Goal: Obtain resource: Download file/media

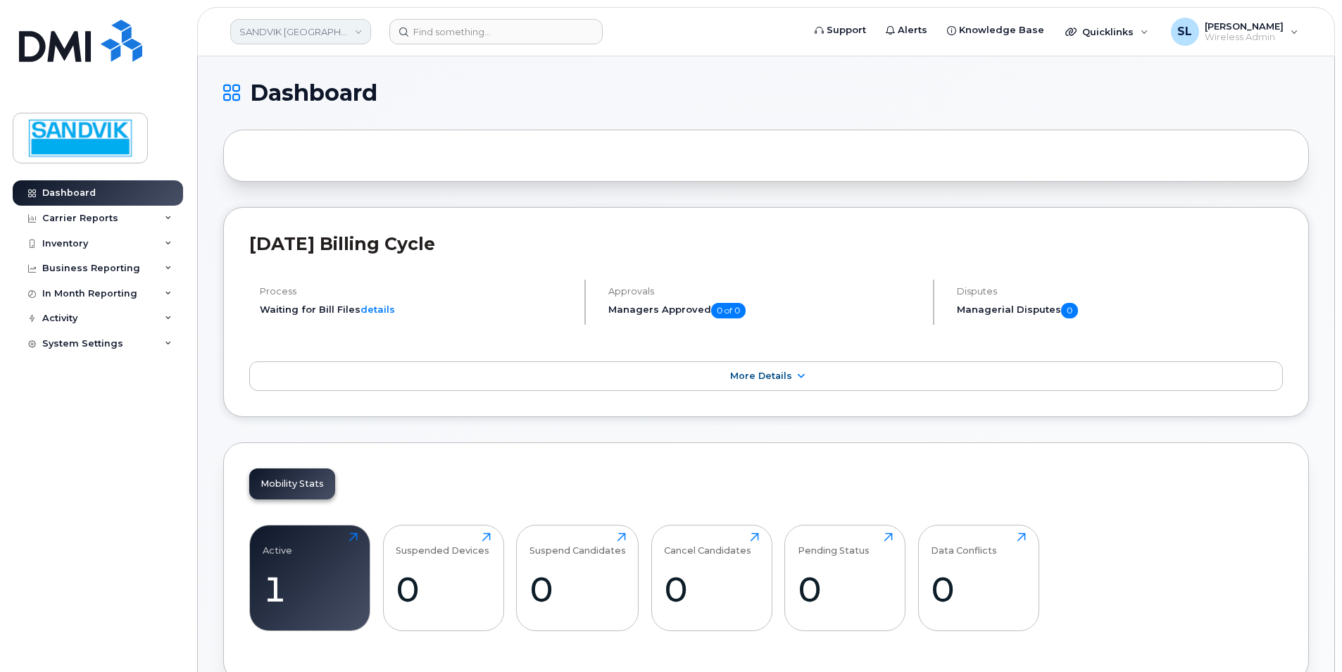
click at [317, 32] on link "SANDVIK [GEOGRAPHIC_DATA]" at bounding box center [300, 31] width 141 height 25
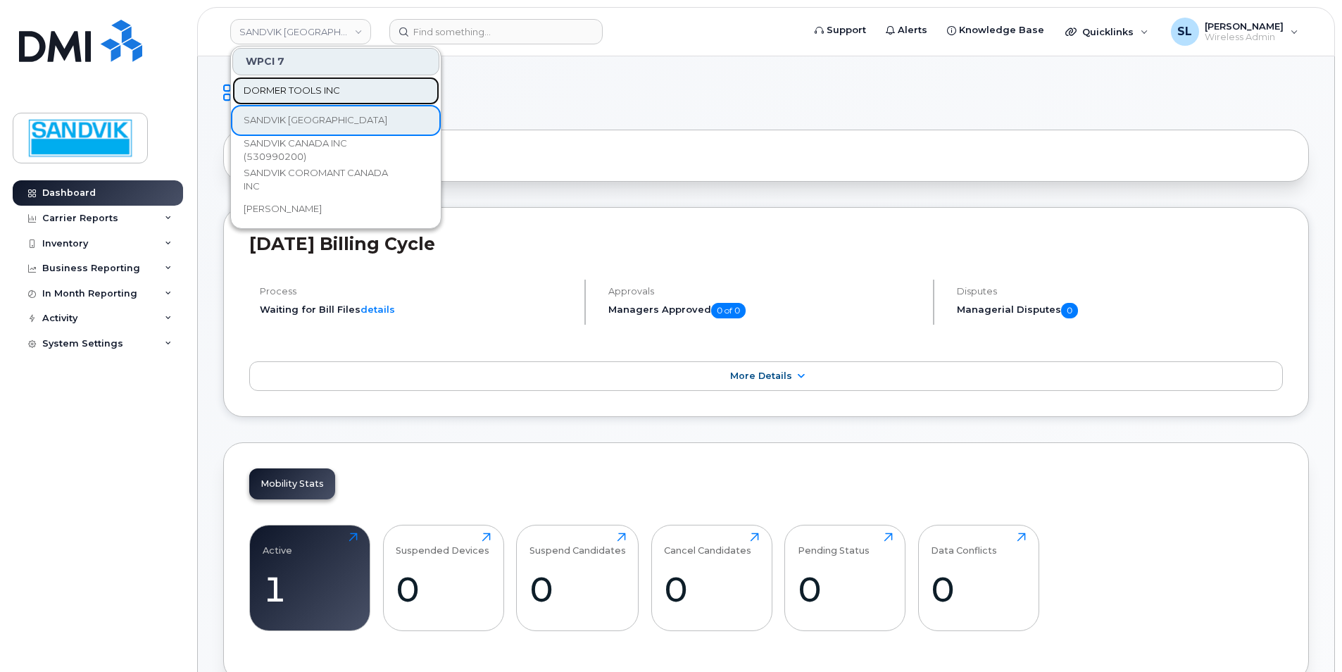
click at [320, 85] on span "DORMER TOOLS INC" at bounding box center [292, 91] width 96 height 14
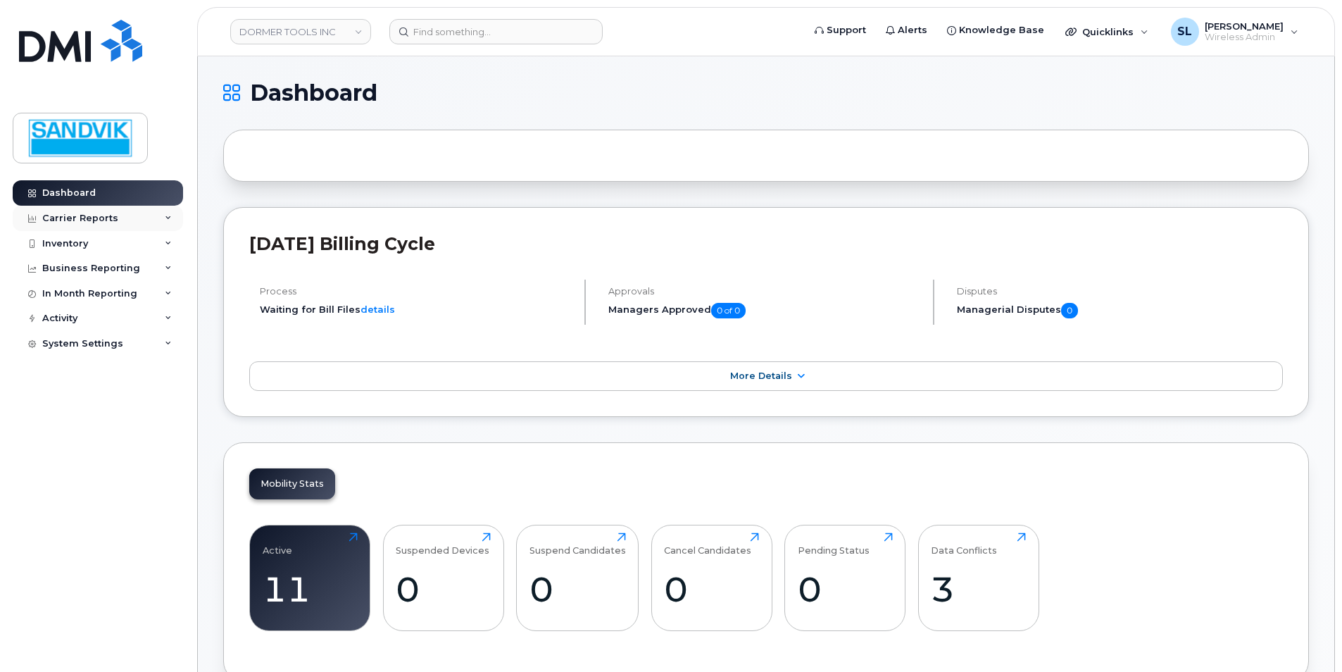
click at [105, 216] on div "Carrier Reports" at bounding box center [80, 218] width 76 height 11
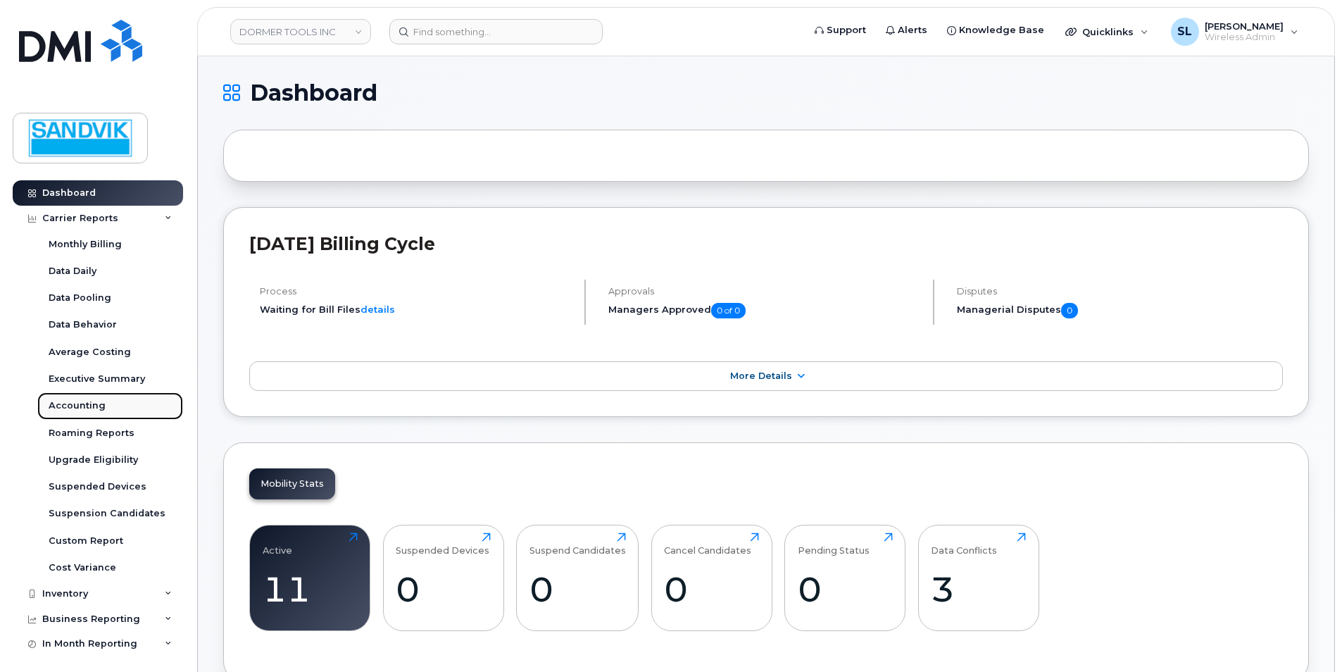
click at [89, 406] on div "Accounting" at bounding box center [77, 405] width 57 height 13
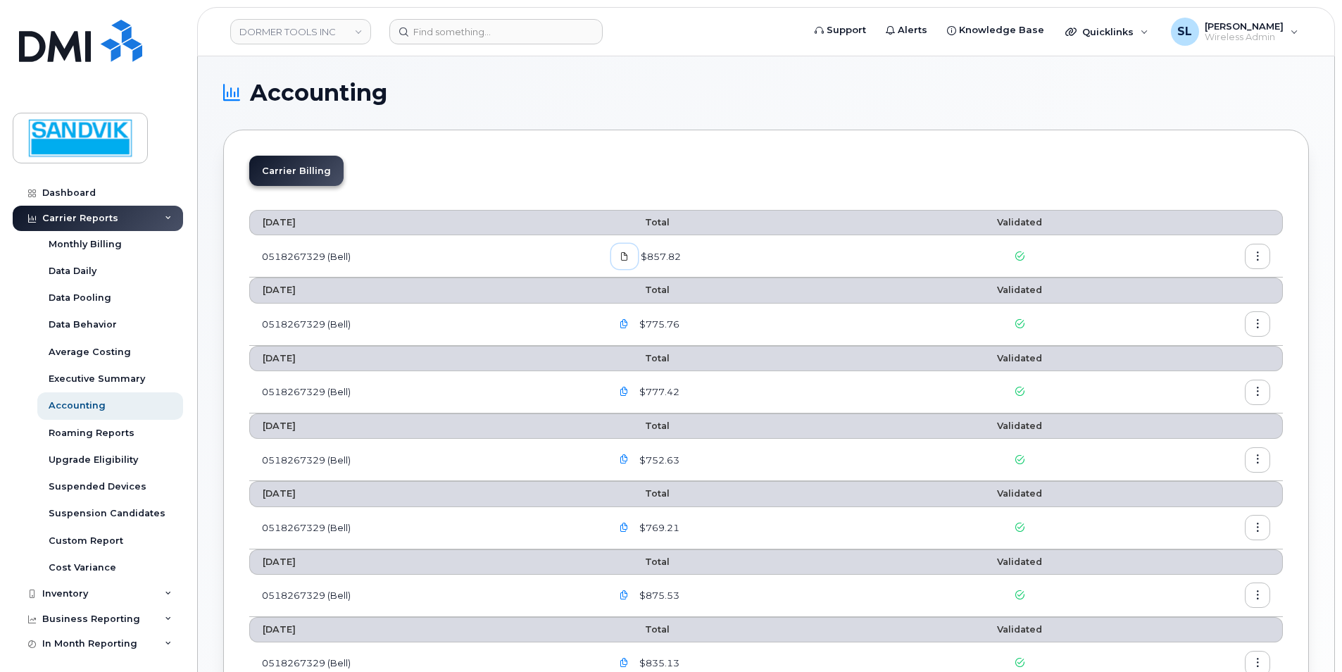
click at [629, 257] on icon at bounding box center [624, 256] width 8 height 8
click at [1256, 258] on icon "button" at bounding box center [1257, 256] width 9 height 9
click at [1176, 311] on span "Download" at bounding box center [1193, 313] width 55 height 13
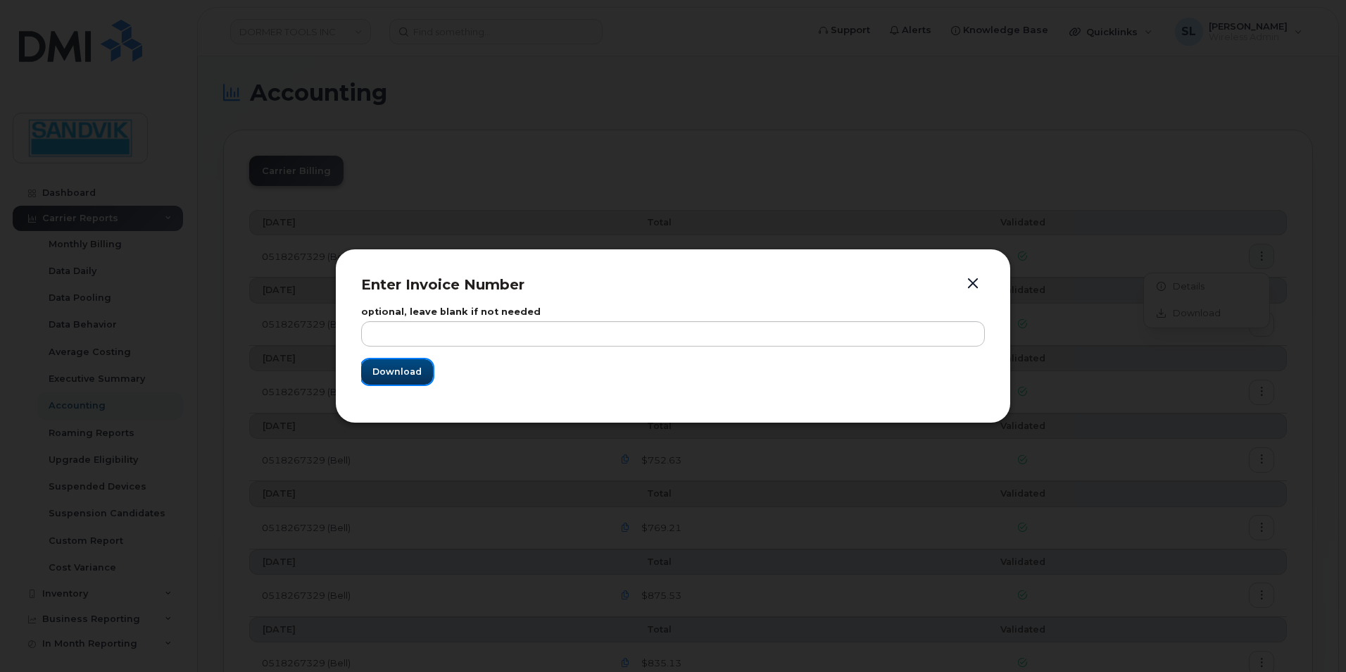
click at [416, 373] on span "Download" at bounding box center [397, 371] width 49 height 13
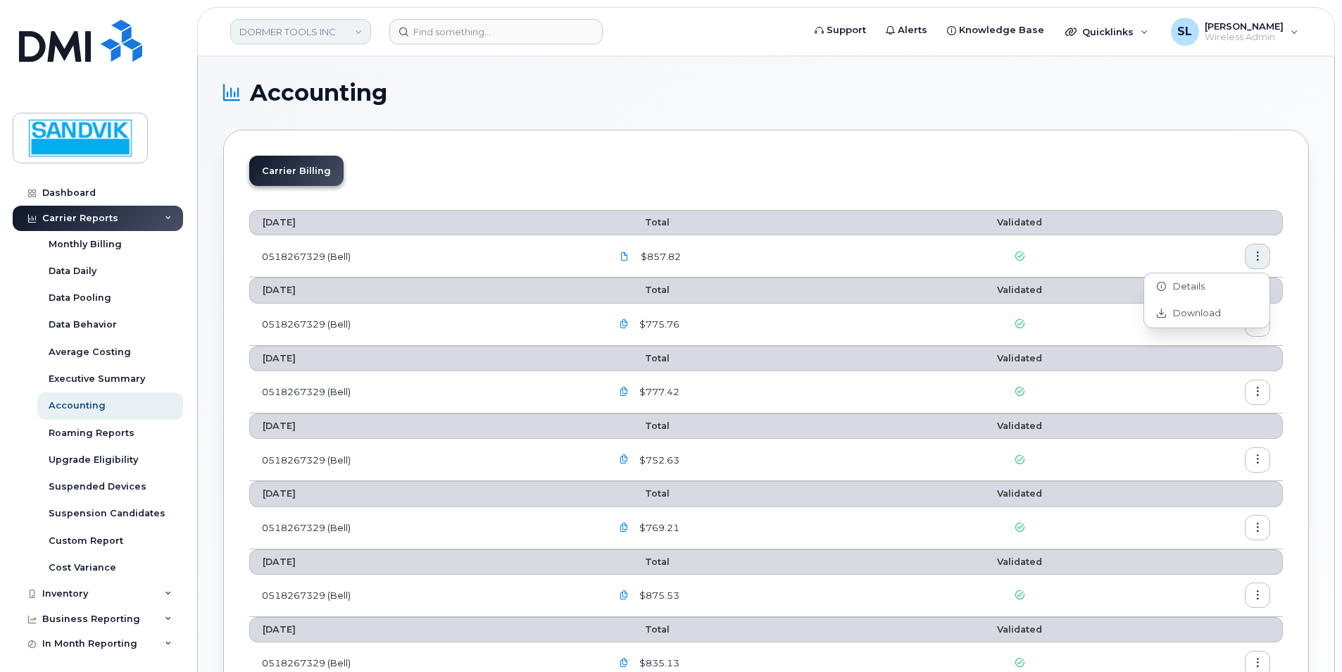
click at [319, 30] on link "DORMER TOOLS INC" at bounding box center [300, 31] width 141 height 25
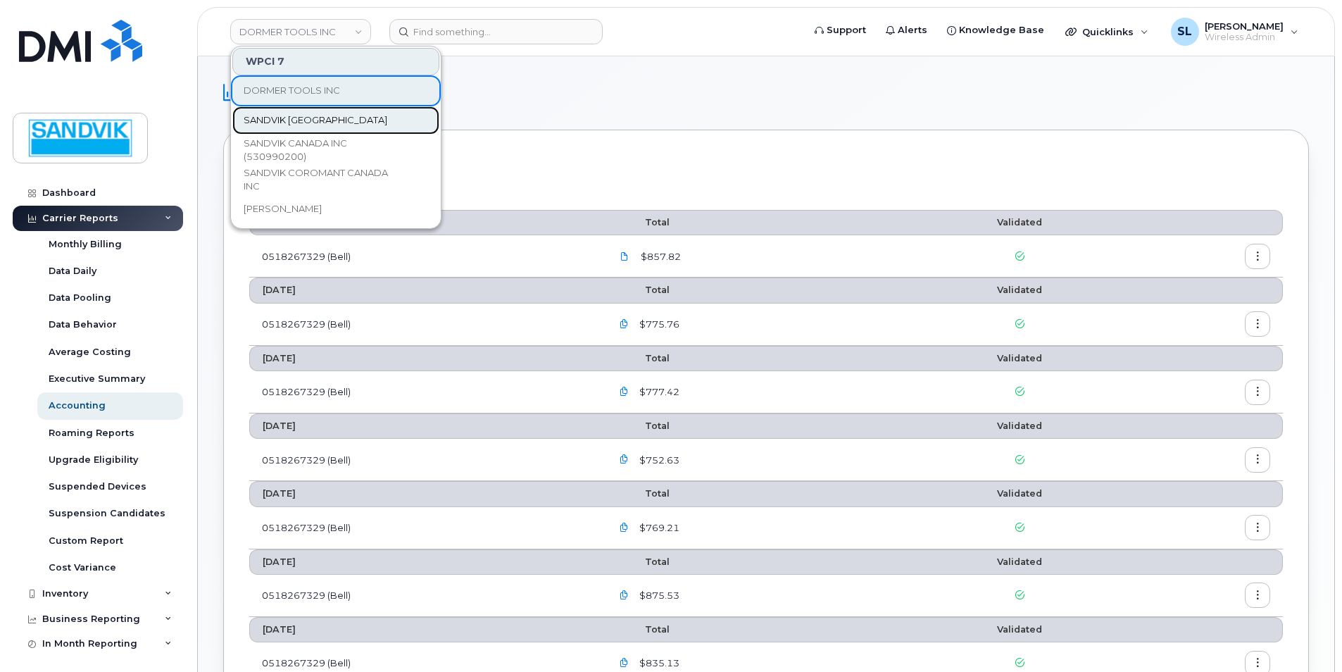
click at [291, 115] on span "SANDVIK CANADA" at bounding box center [316, 120] width 144 height 14
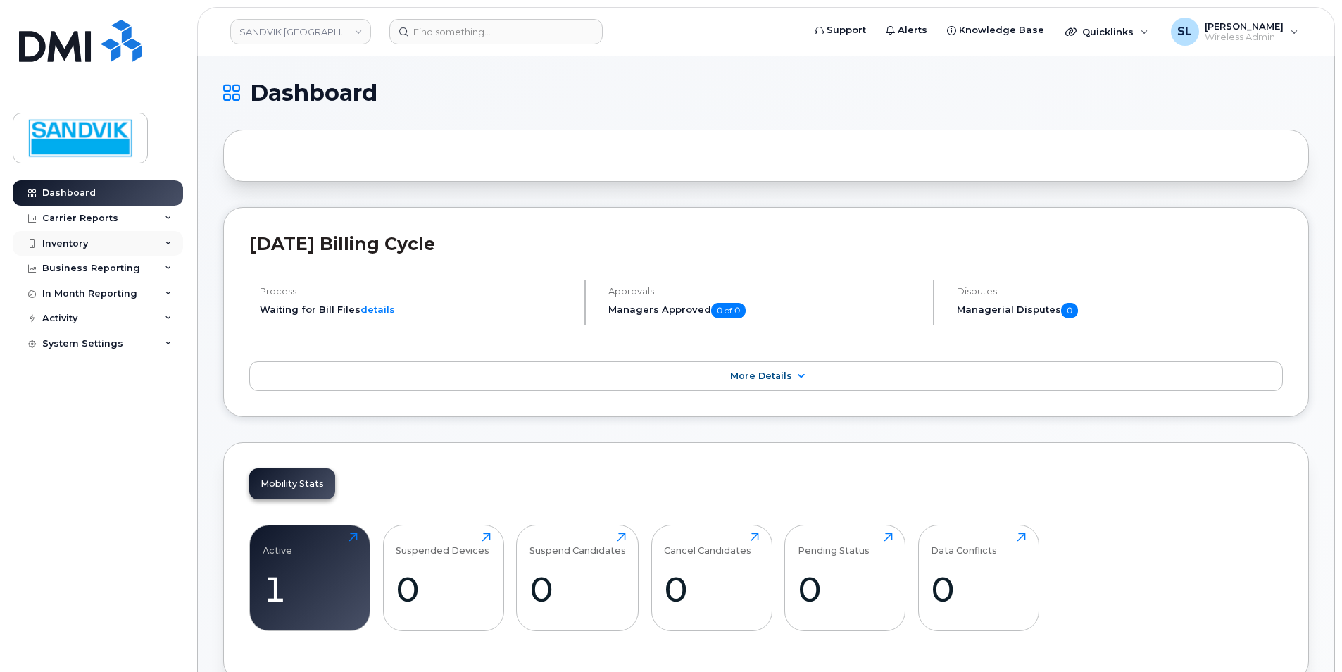
click at [94, 240] on div "Inventory" at bounding box center [98, 243] width 170 height 25
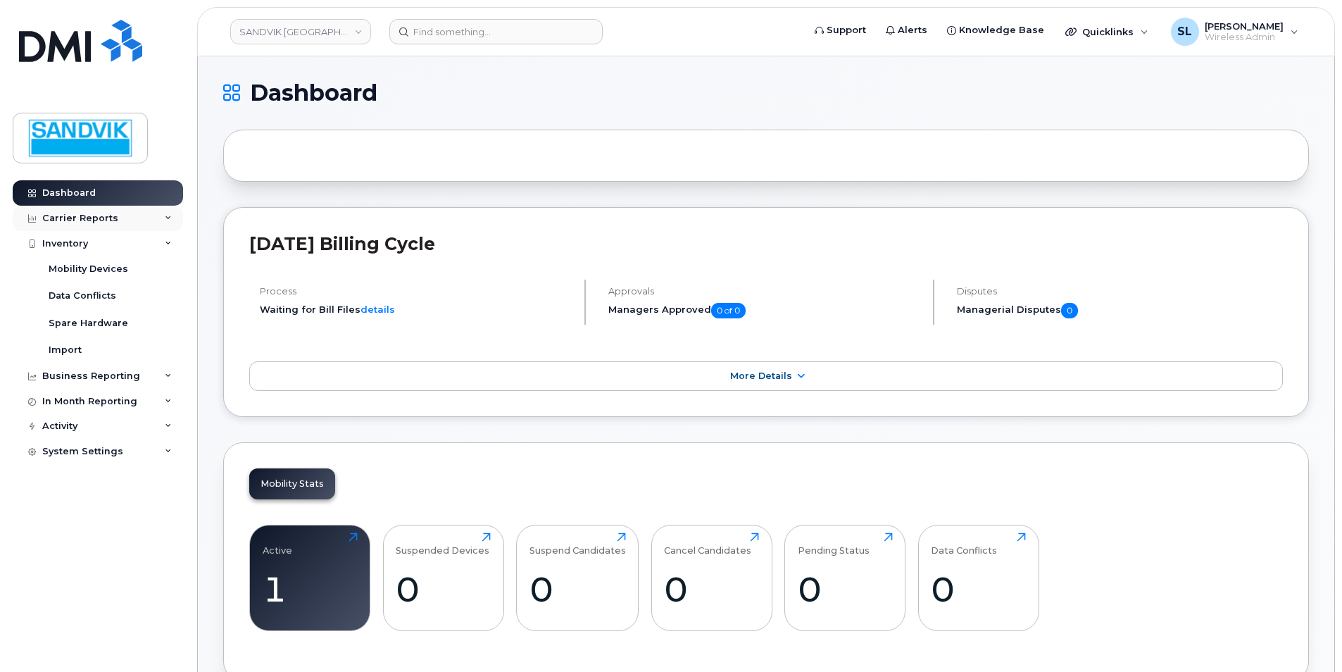
click at [98, 219] on div "Carrier Reports" at bounding box center [80, 218] width 76 height 11
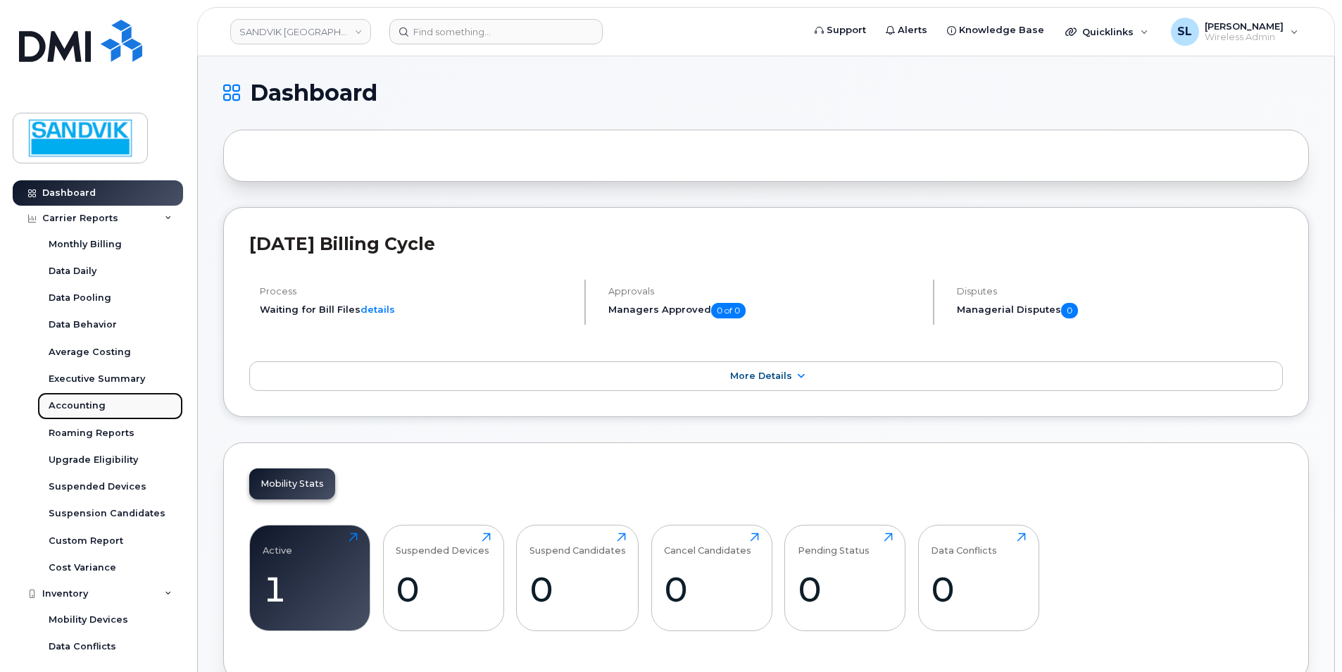
click at [83, 401] on div "Accounting" at bounding box center [77, 405] width 57 height 13
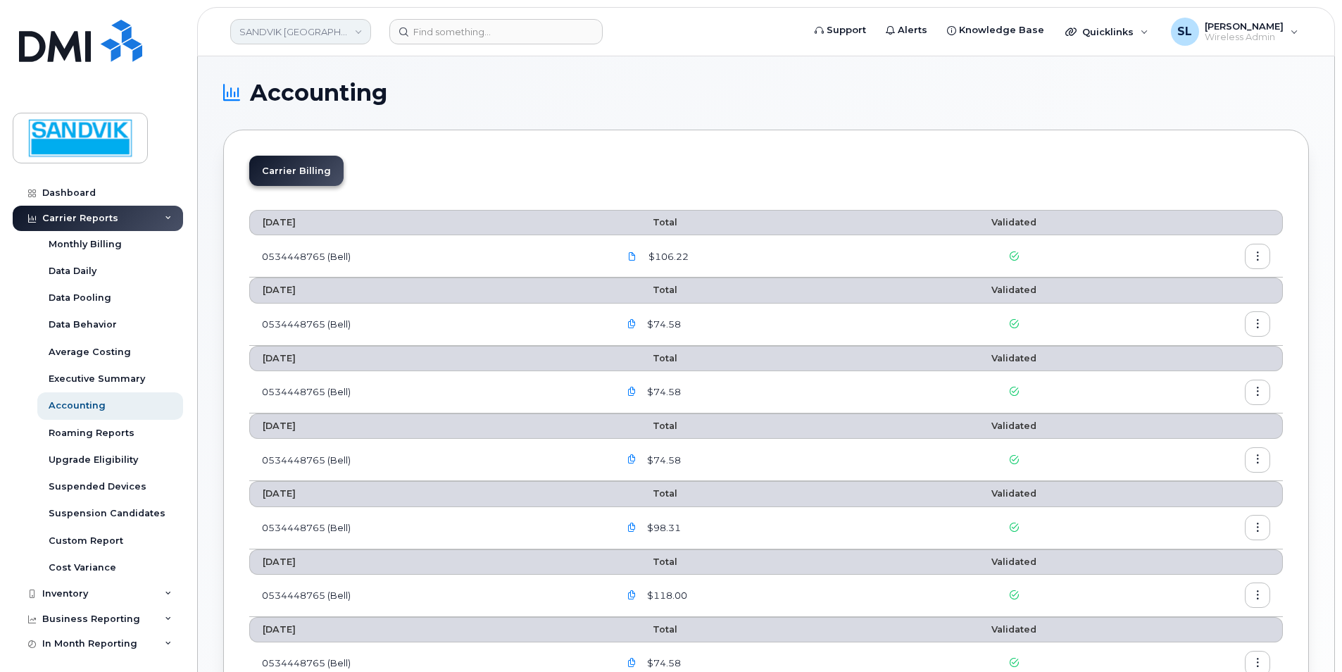
click at [277, 39] on link "SANDVIK [GEOGRAPHIC_DATA]" at bounding box center [300, 31] width 141 height 25
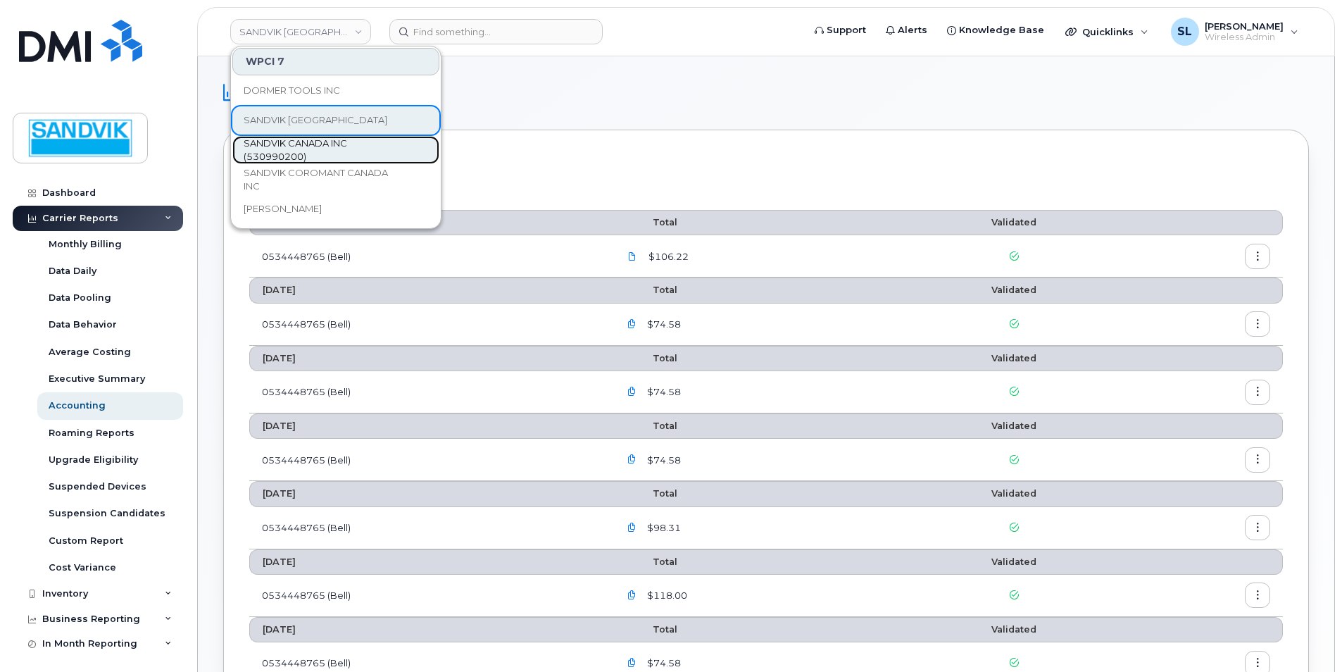
click at [299, 142] on span "SANDVIK CANADA INC (530990200)" at bounding box center [325, 150] width 162 height 27
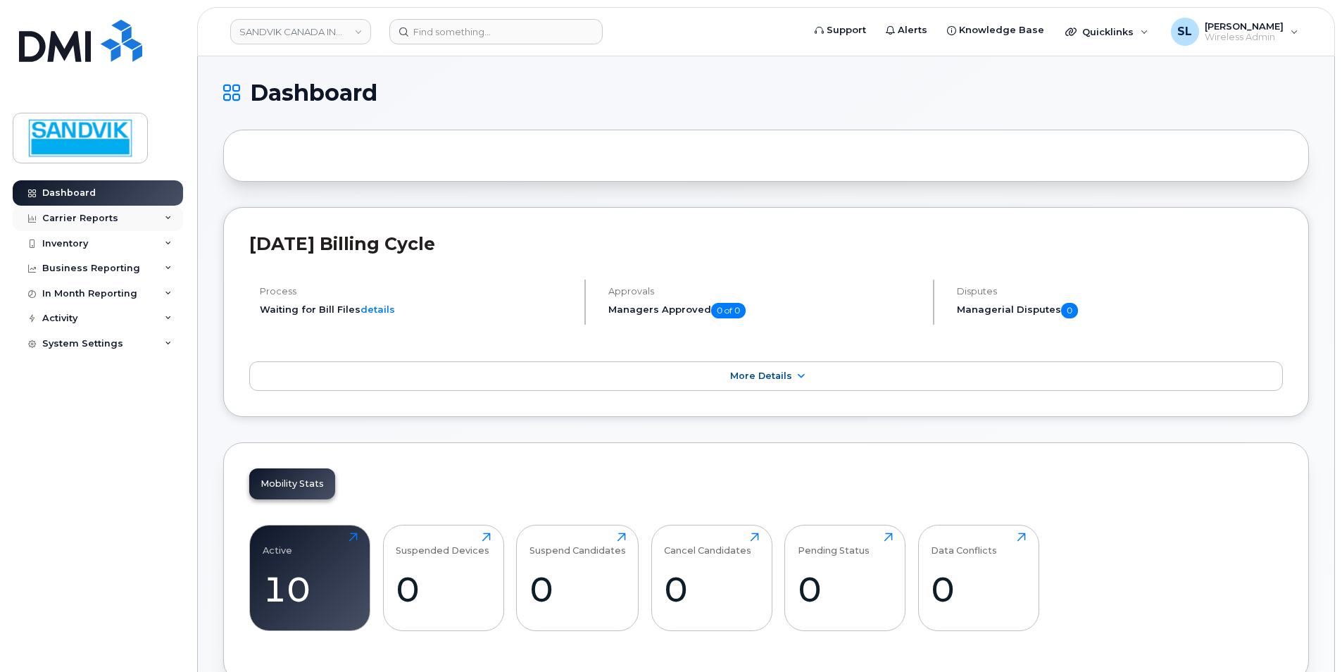
click at [102, 220] on div "Carrier Reports" at bounding box center [80, 218] width 76 height 11
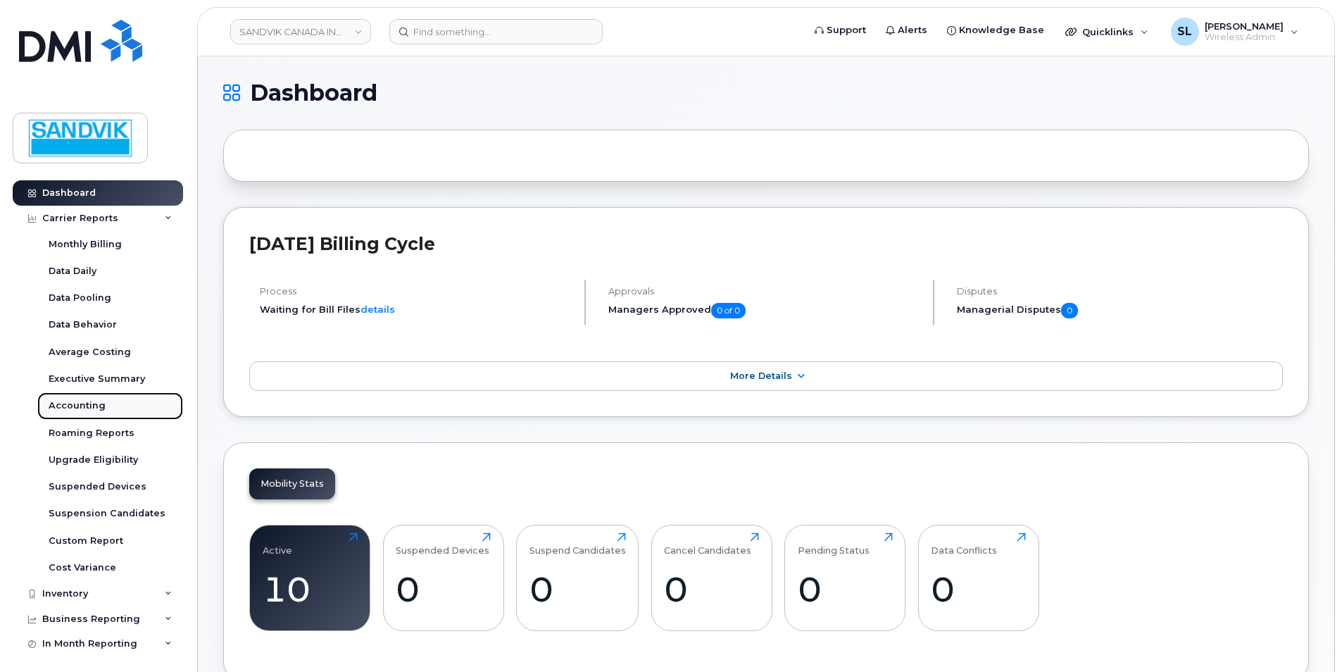
click at [74, 402] on link "Accounting" at bounding box center [110, 405] width 146 height 27
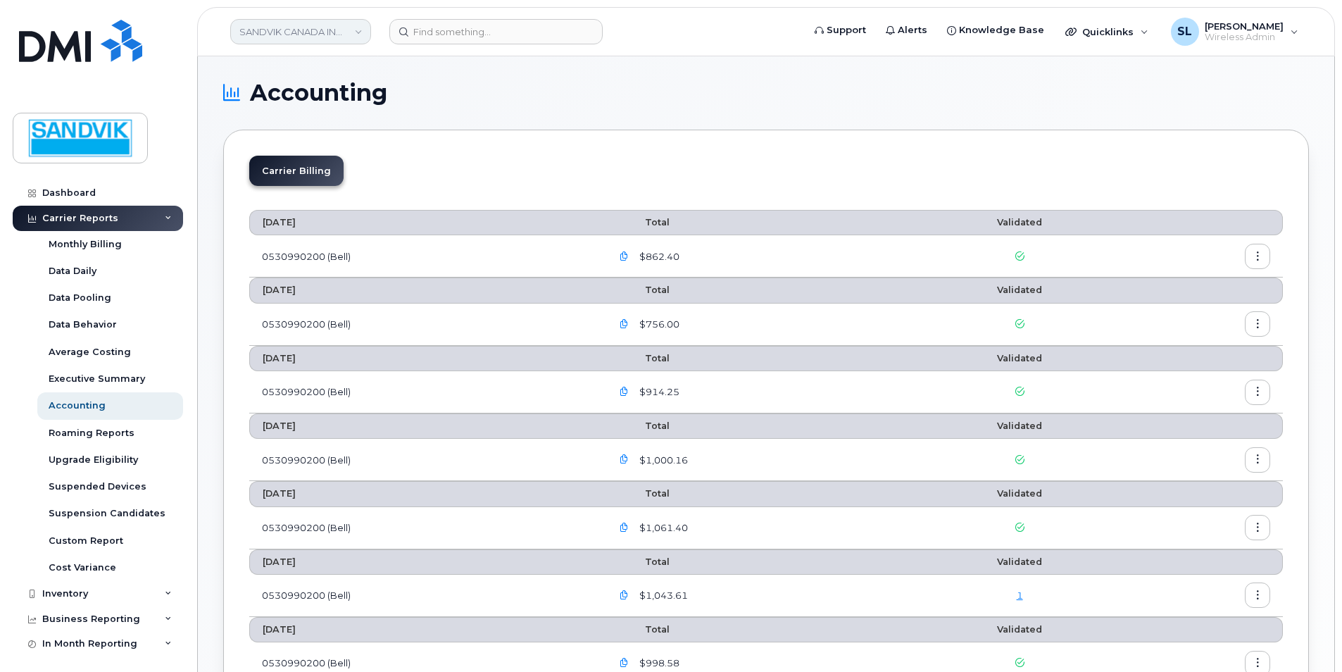
click at [342, 37] on link "SANDVIK CANADA INC (530990200)" at bounding box center [300, 31] width 141 height 25
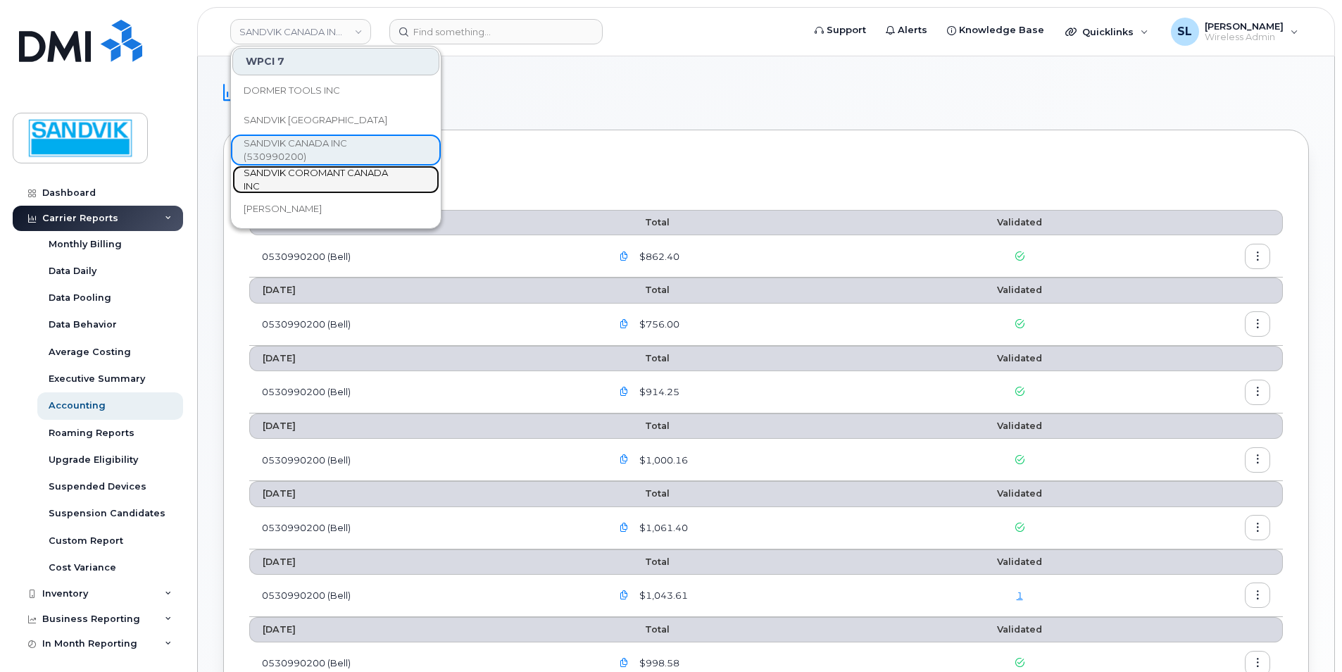
click at [319, 188] on span "SANDVIK COROMANT CANADA INC" at bounding box center [325, 179] width 162 height 27
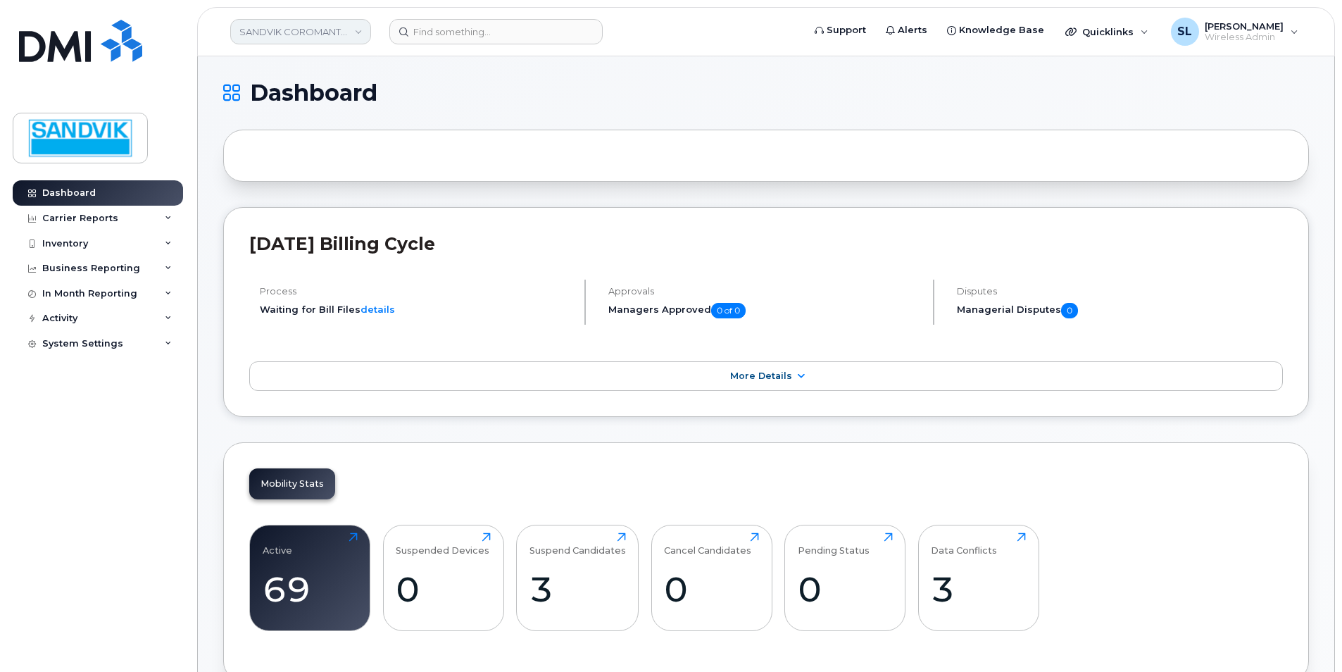
click at [310, 31] on link "SANDVIK COROMANT CANADA INC" at bounding box center [300, 31] width 141 height 25
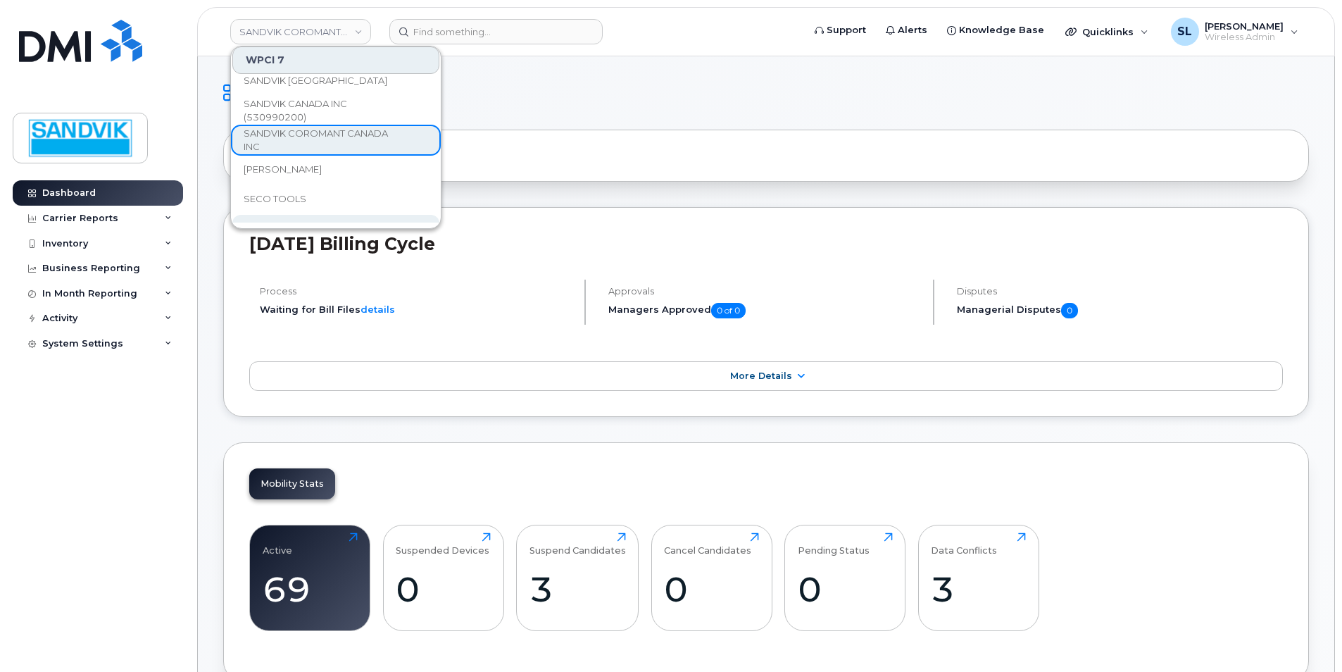
scroll to position [70, 0]
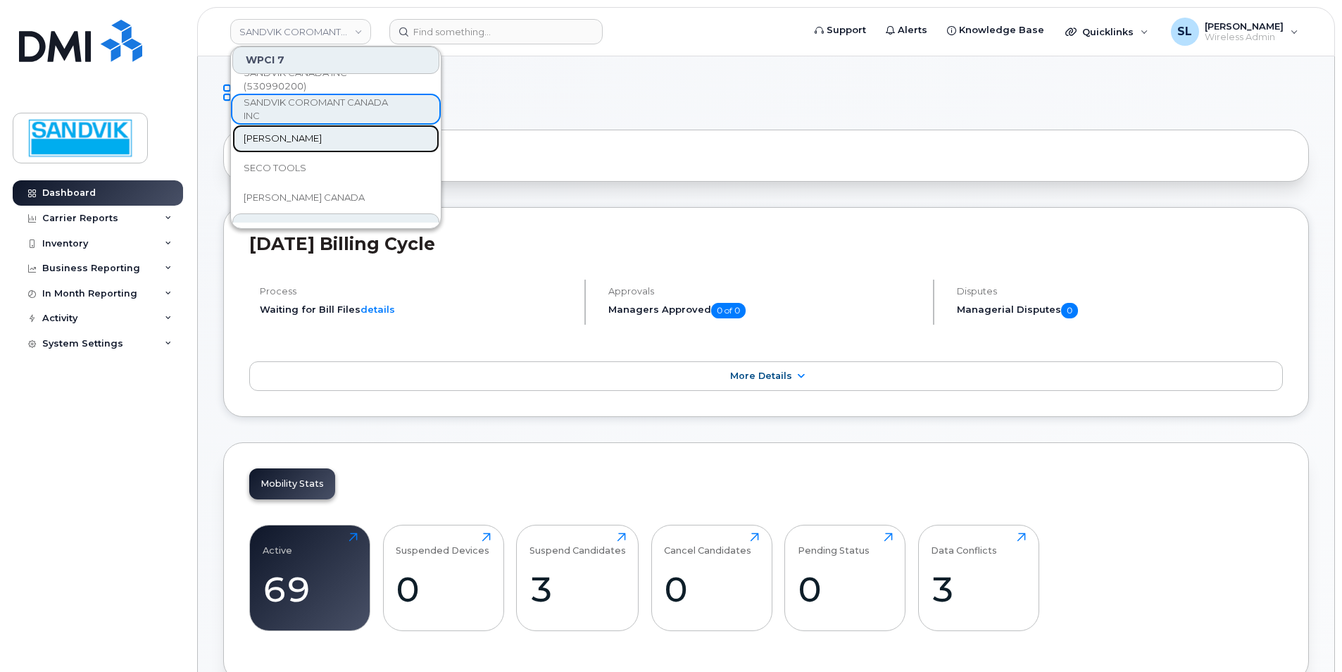
click at [314, 139] on span "[PERSON_NAME]" at bounding box center [283, 139] width 78 height 14
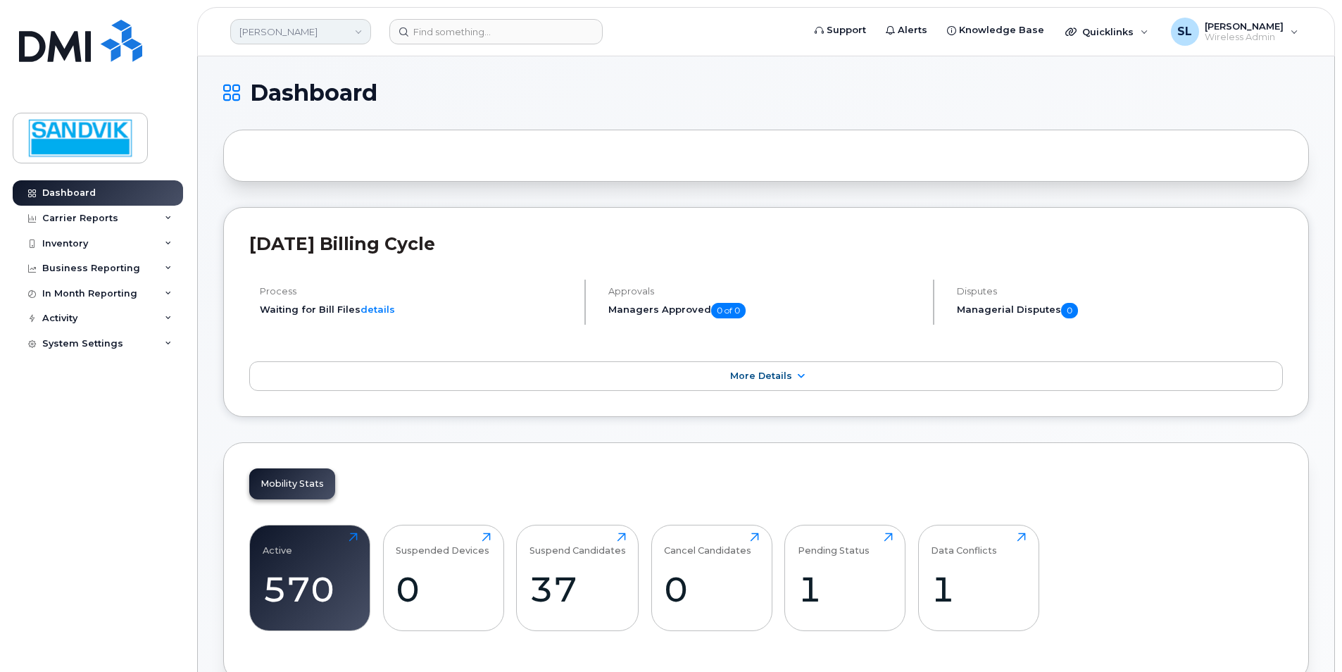
click at [305, 37] on link "[PERSON_NAME]" at bounding box center [300, 31] width 141 height 25
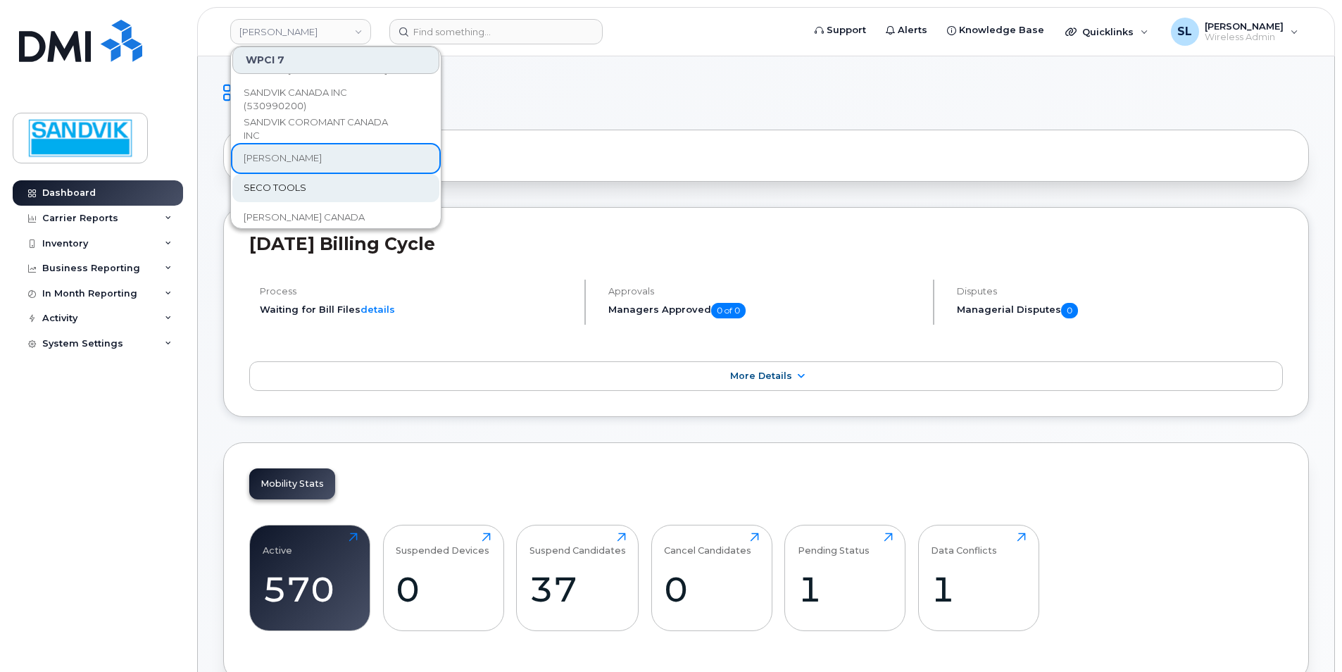
scroll to position [70, 0]
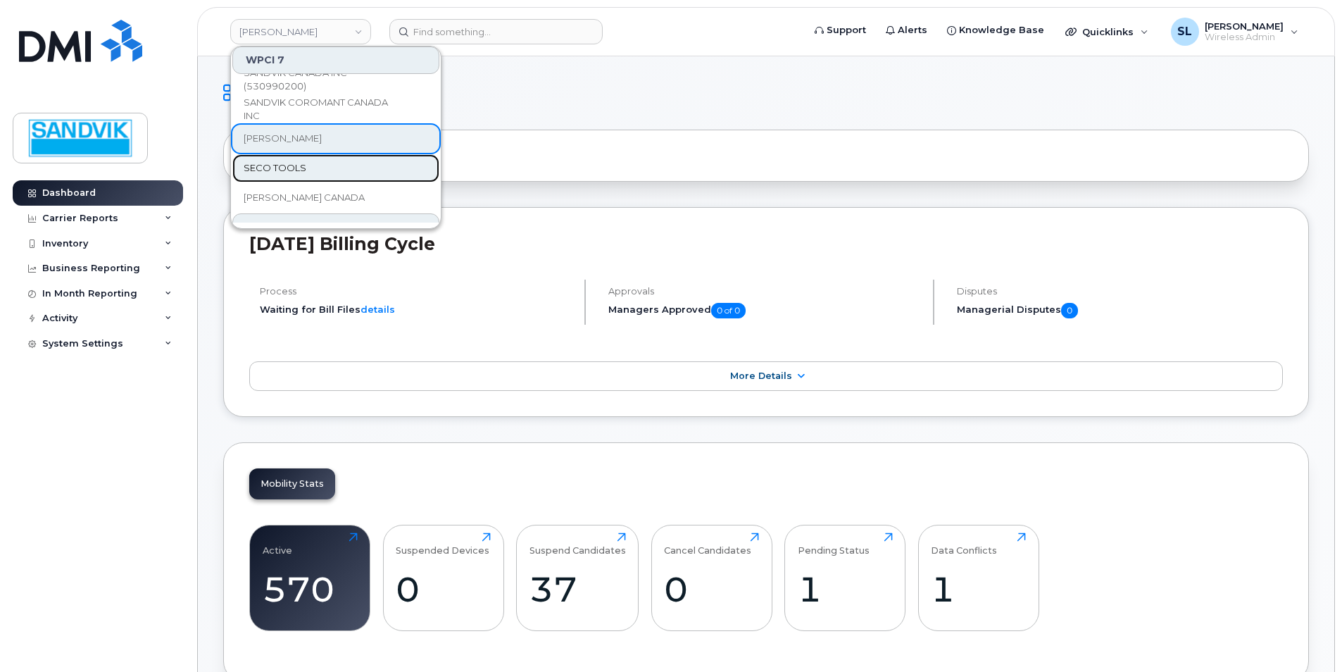
click at [300, 173] on span "SECO TOOLS" at bounding box center [275, 168] width 63 height 14
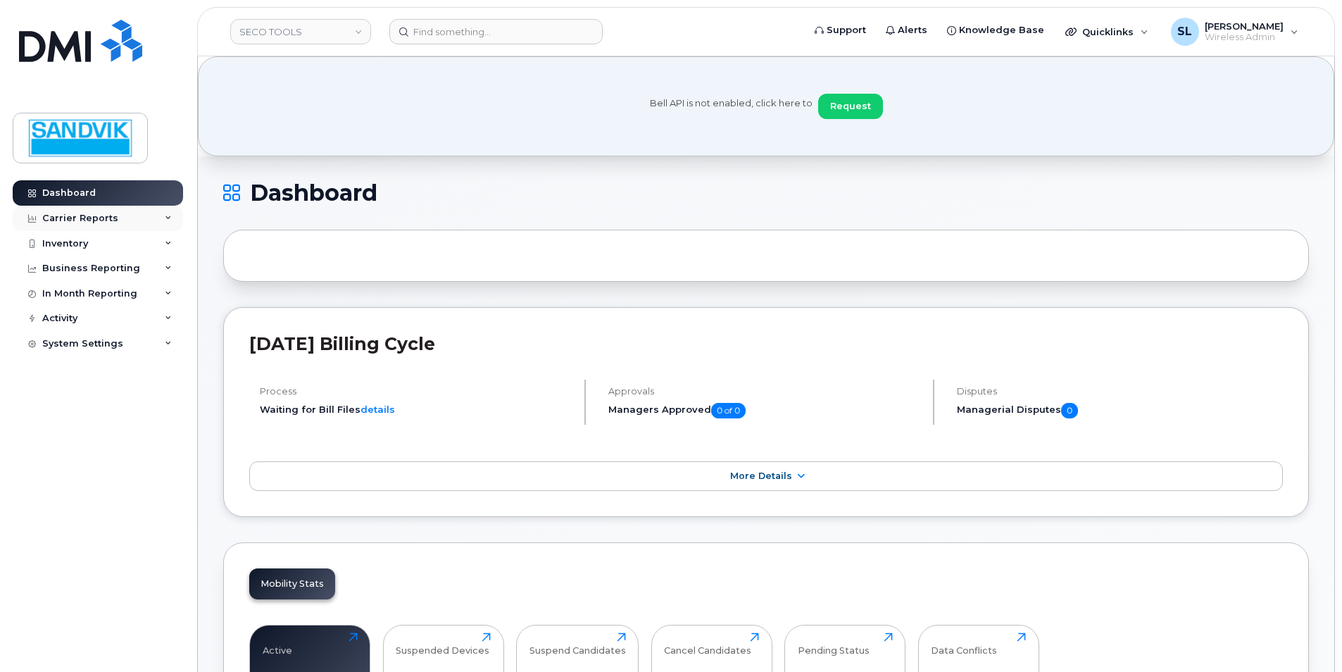
click at [117, 219] on div "Carrier Reports" at bounding box center [98, 218] width 170 height 25
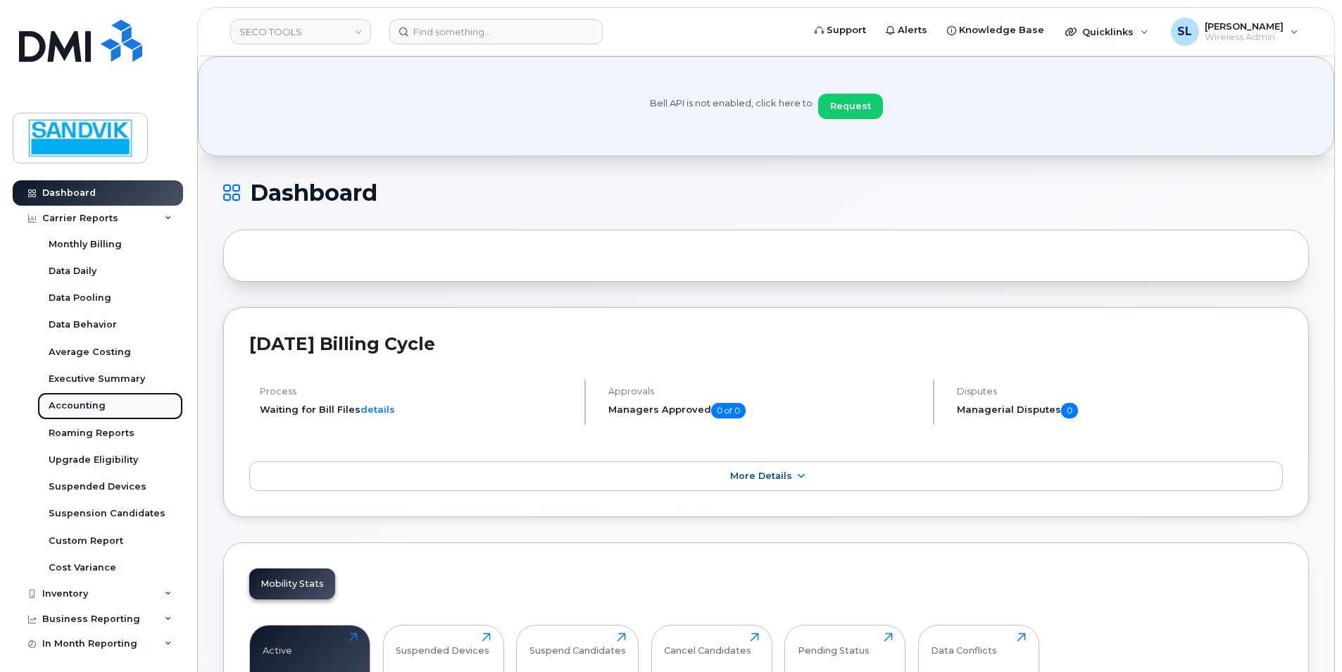
click at [92, 406] on div "Accounting" at bounding box center [77, 405] width 57 height 13
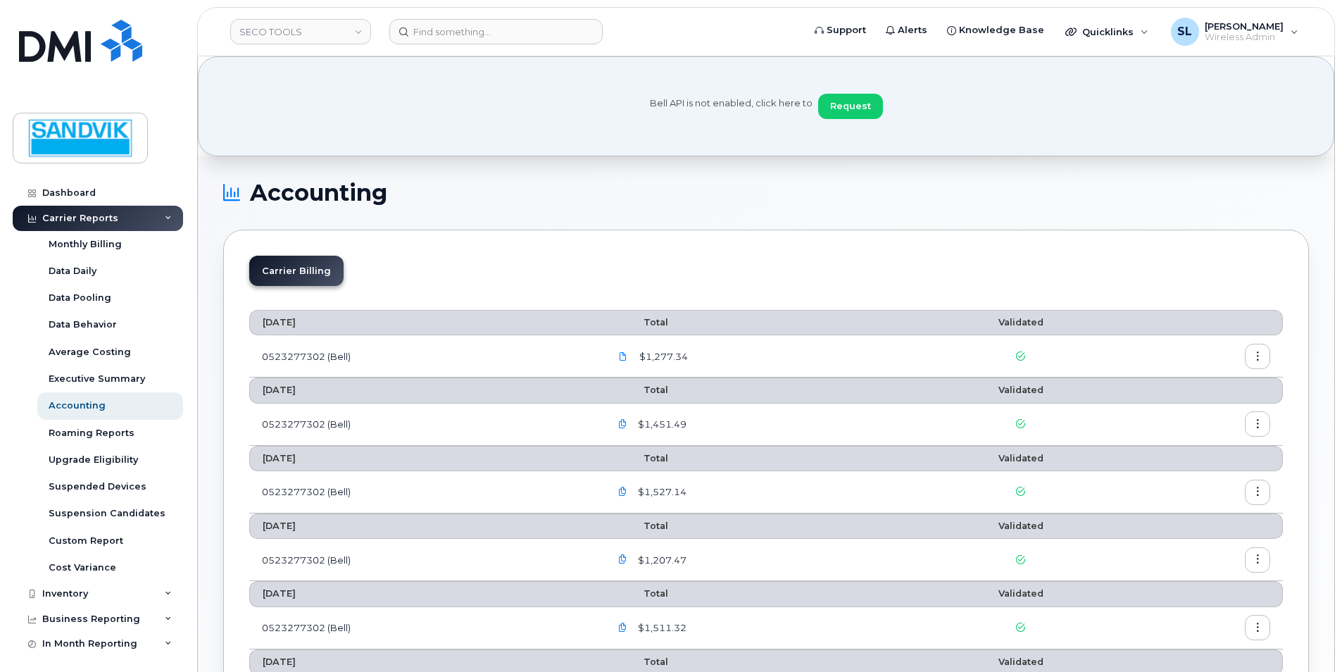
click at [663, 356] on span "$1,277.34" at bounding box center [662, 356] width 51 height 13
click at [627, 355] on icon at bounding box center [623, 356] width 8 height 8
click at [1258, 356] on icon "button" at bounding box center [1257, 356] width 9 height 9
click at [1200, 411] on span "Download" at bounding box center [1193, 413] width 55 height 13
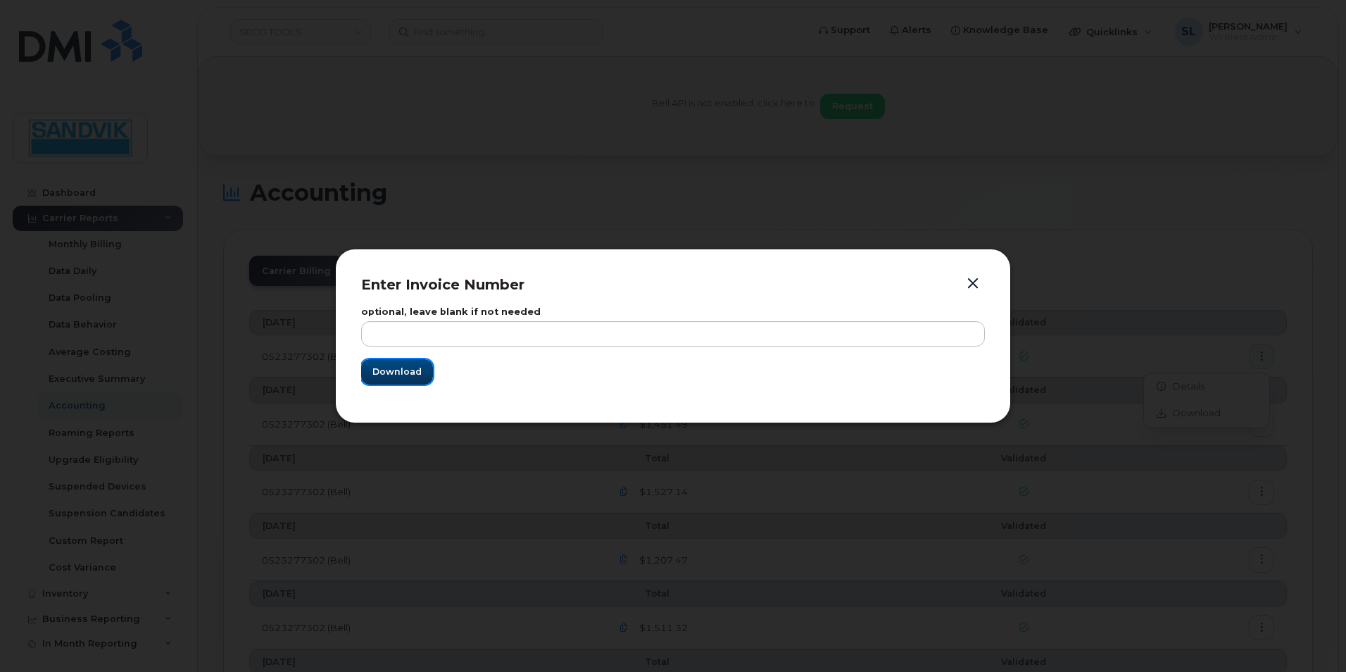
click at [410, 373] on span "Download" at bounding box center [397, 371] width 49 height 13
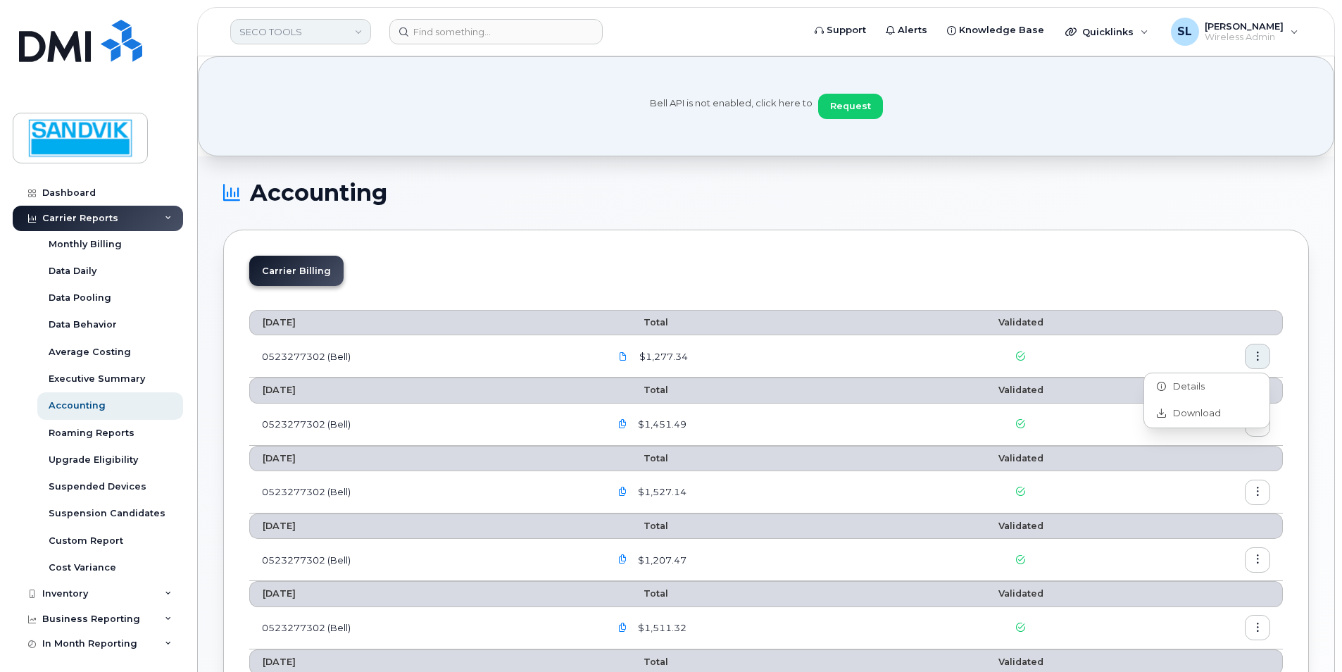
click at [320, 35] on link "SECO TOOLS" at bounding box center [300, 31] width 141 height 25
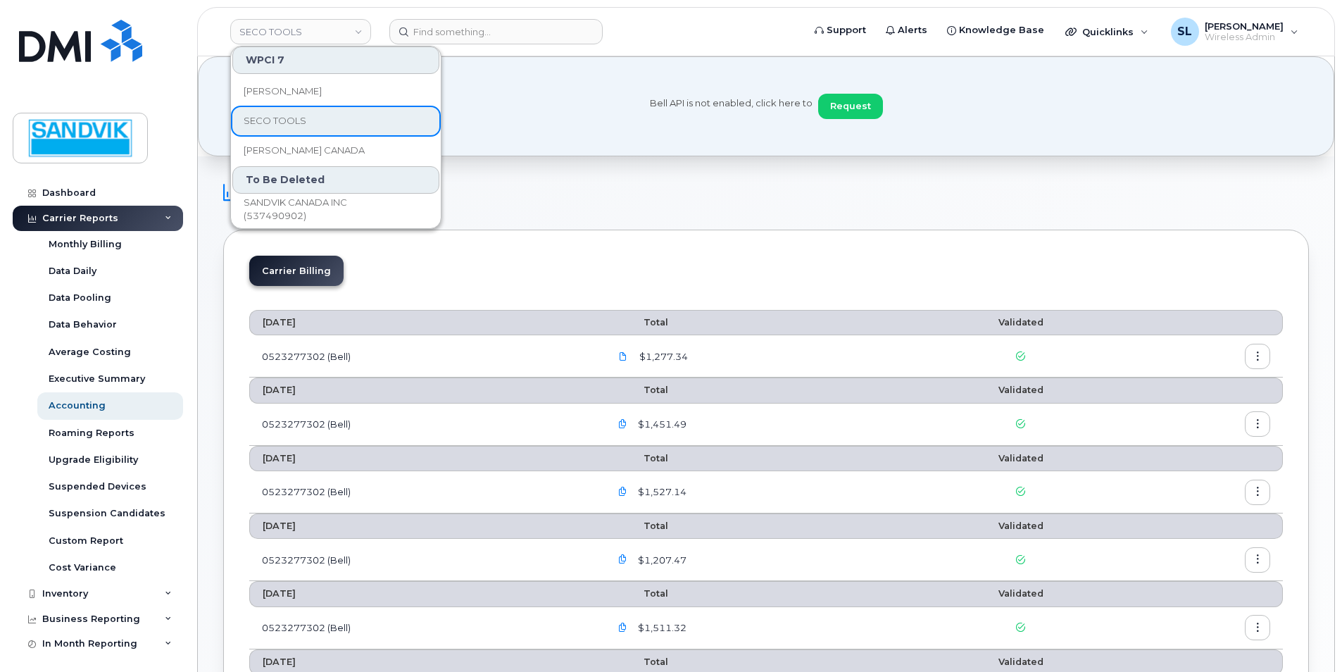
scroll to position [120, 0]
click at [312, 153] on span "[PERSON_NAME] CANADA" at bounding box center [304, 149] width 121 height 14
